Goal: Task Accomplishment & Management: Use online tool/utility

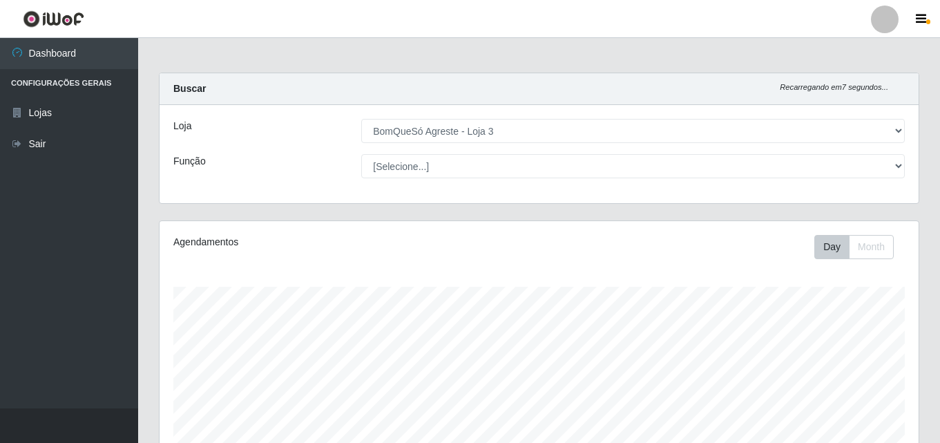
select select "215"
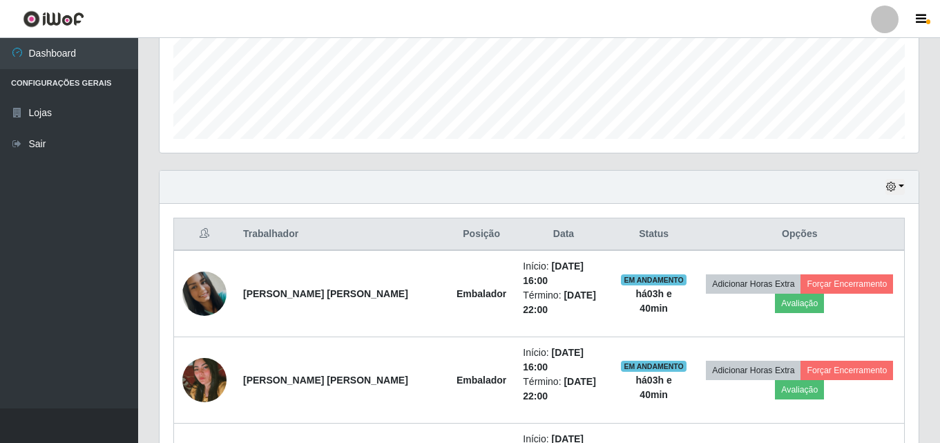
scroll to position [314, 0]
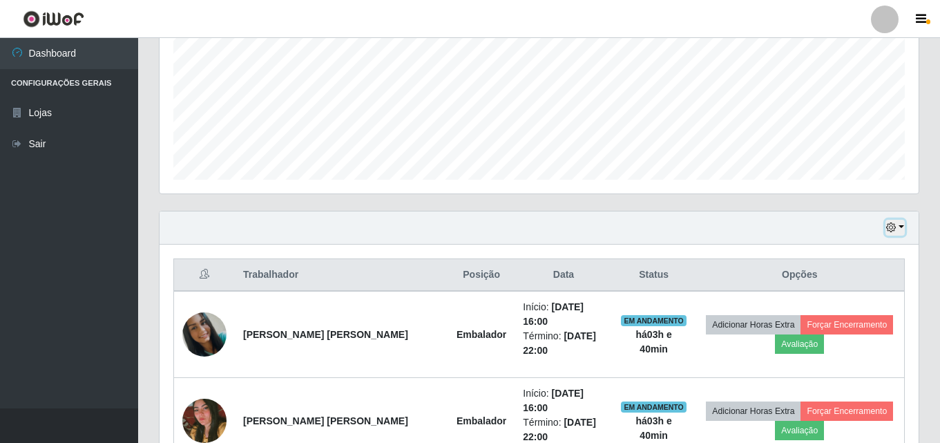
click at [900, 227] on button "button" at bounding box center [895, 228] width 19 height 16
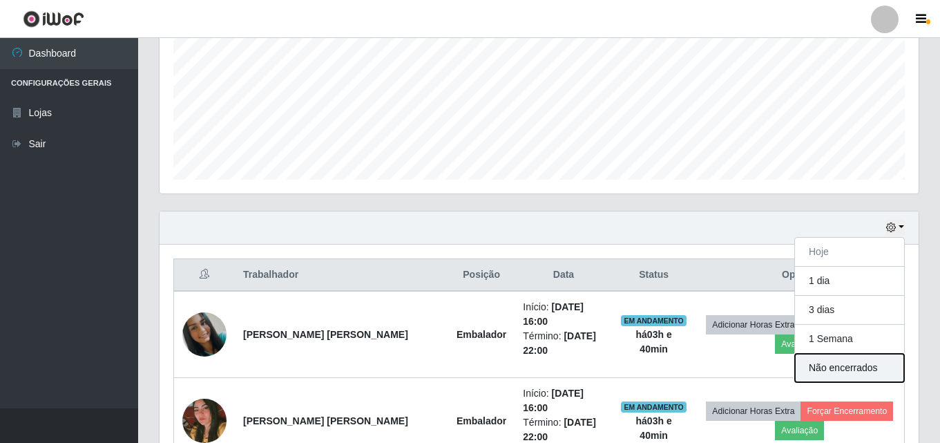
click at [835, 372] on button "Não encerrados" at bounding box center [849, 368] width 109 height 28
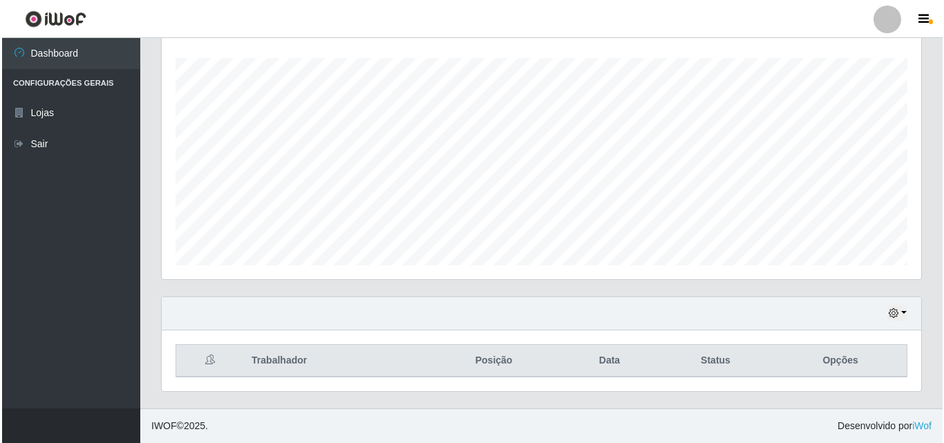
scroll to position [290, 0]
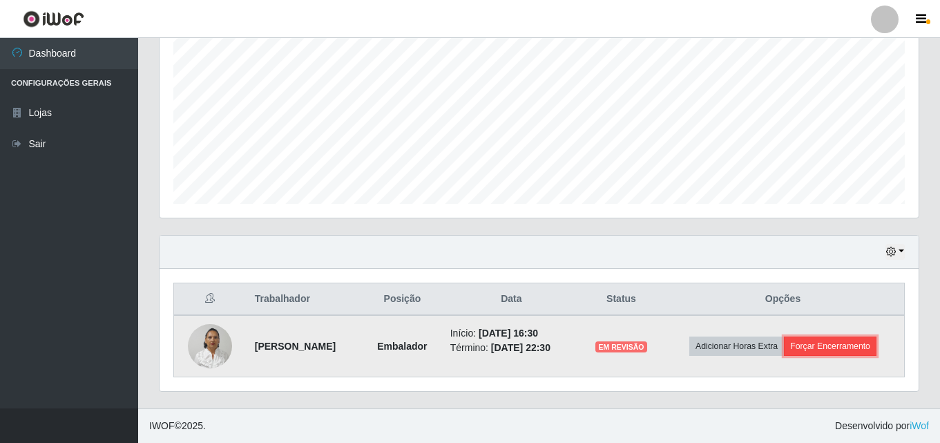
click at [835, 348] on button "Forçar Encerramento" at bounding box center [830, 346] width 93 height 19
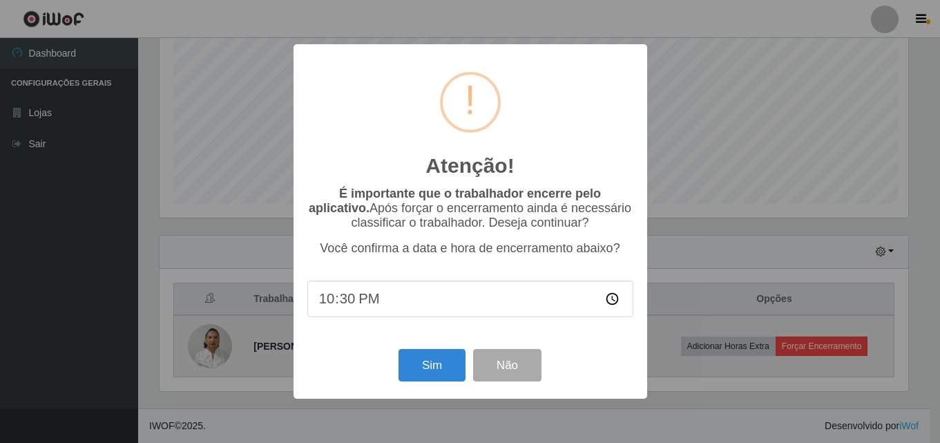
scroll to position [287, 753]
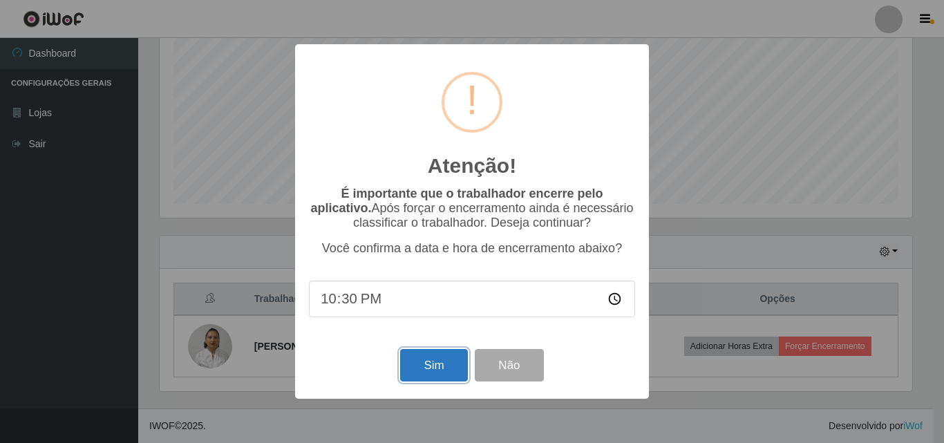
click at [446, 365] on button "Sim" at bounding box center [433, 365] width 67 height 32
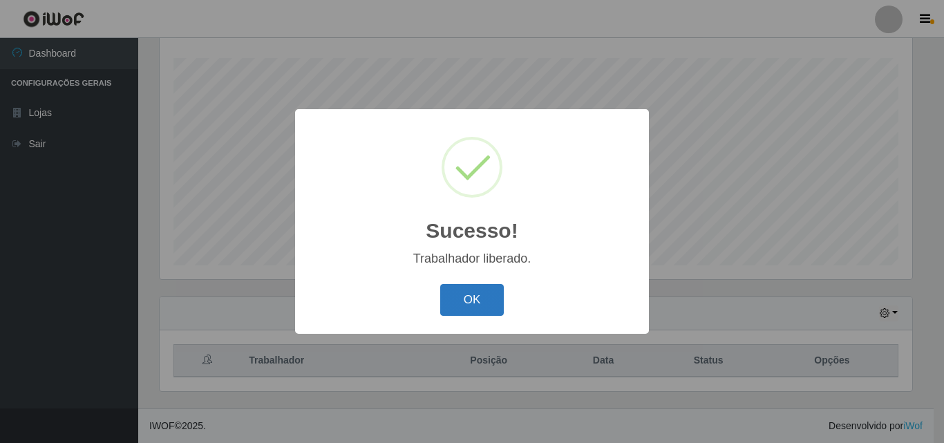
click at [490, 307] on button "OK" at bounding box center [472, 300] width 64 height 32
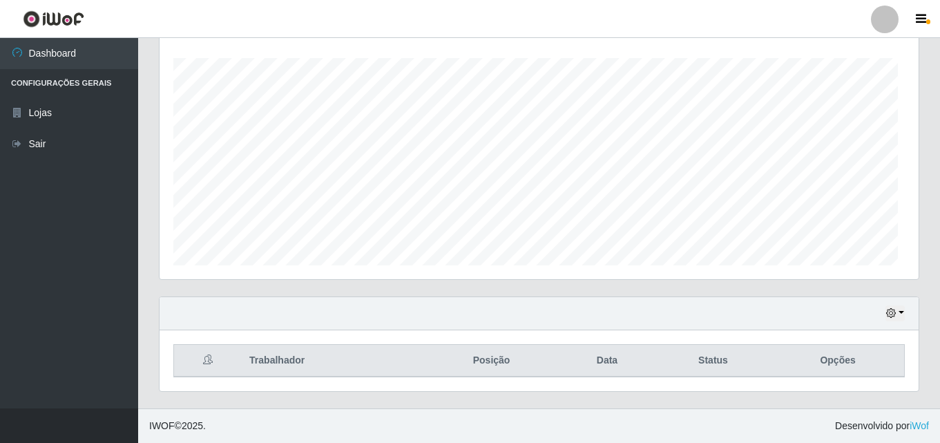
scroll to position [287, 759]
click at [900, 313] on button "button" at bounding box center [895, 313] width 19 height 16
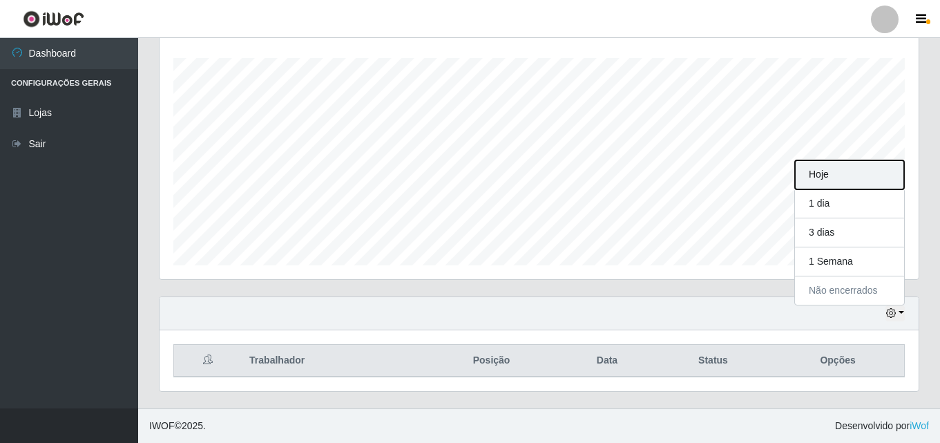
click at [877, 184] on button "Hoje" at bounding box center [849, 174] width 109 height 29
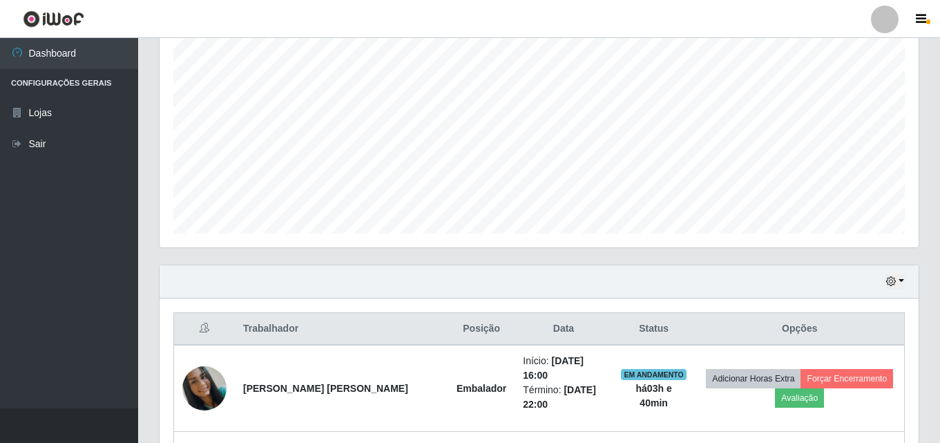
scroll to position [176, 0]
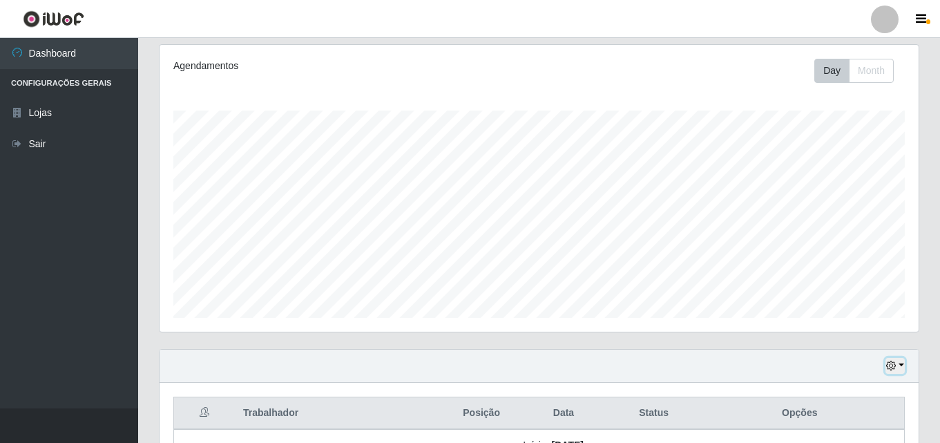
click at [900, 361] on button "button" at bounding box center [895, 366] width 19 height 16
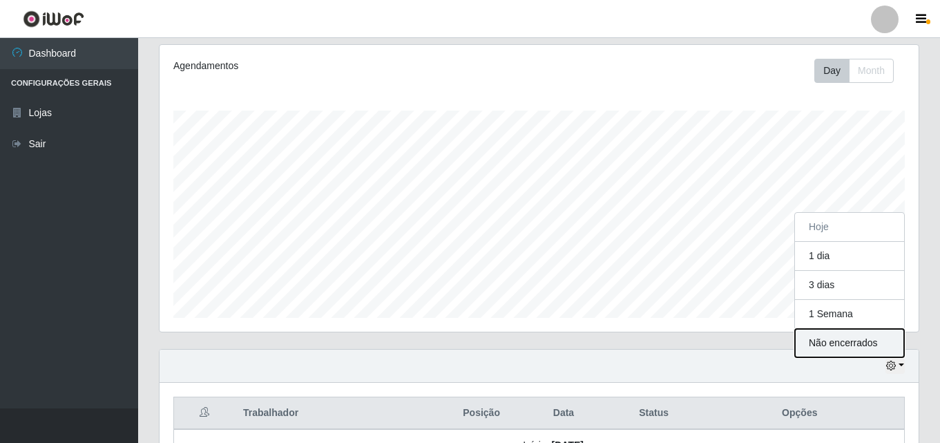
click at [868, 337] on button "Não encerrados" at bounding box center [849, 343] width 109 height 28
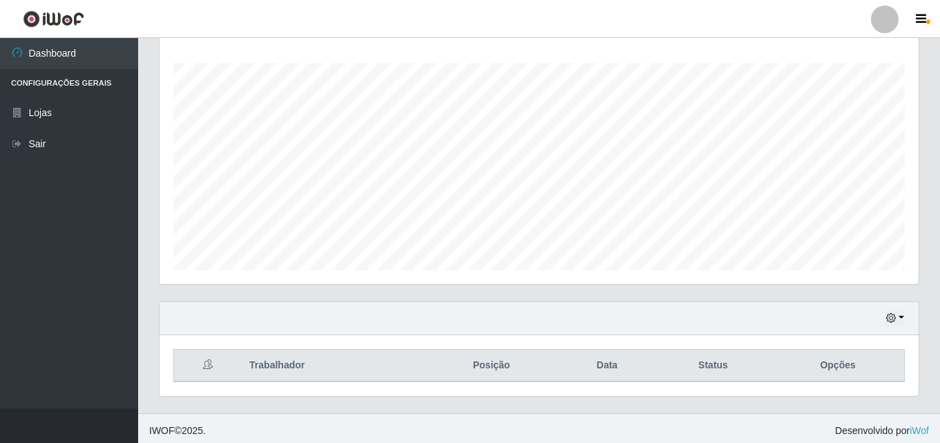
scroll to position [229, 0]
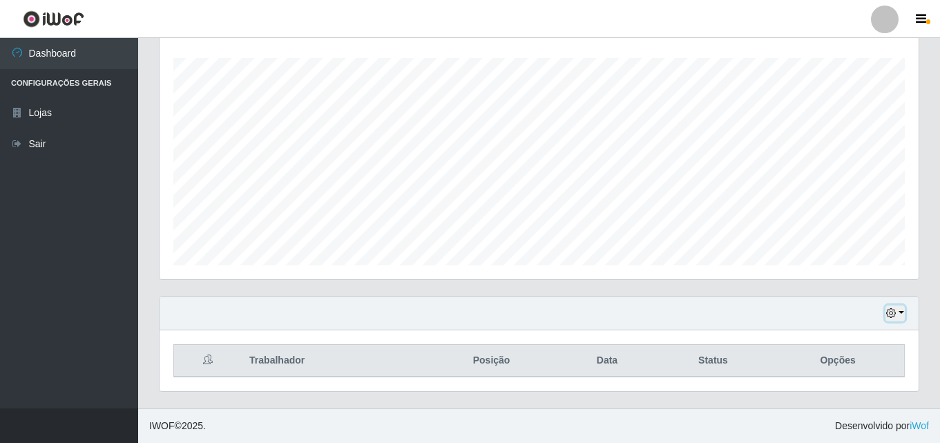
click at [900, 314] on button "button" at bounding box center [895, 313] width 19 height 16
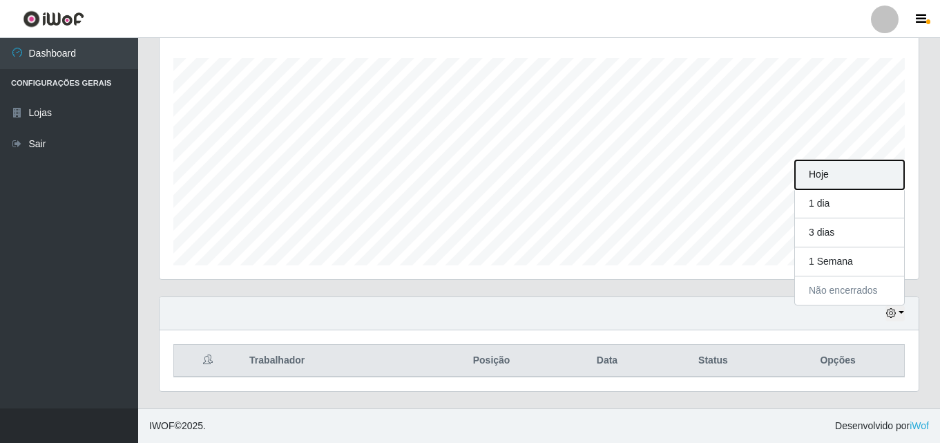
click at [803, 169] on button "Hoje" at bounding box center [849, 174] width 109 height 29
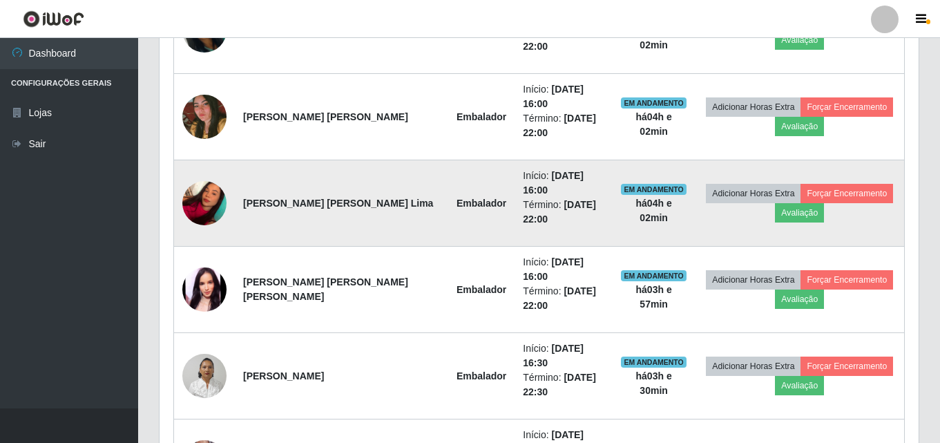
scroll to position [643, 0]
